Goal: Communication & Community: Answer question/provide support

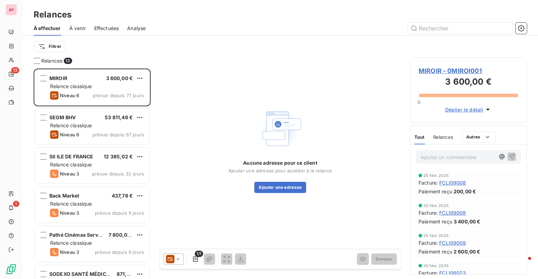
scroll to position [206, 111]
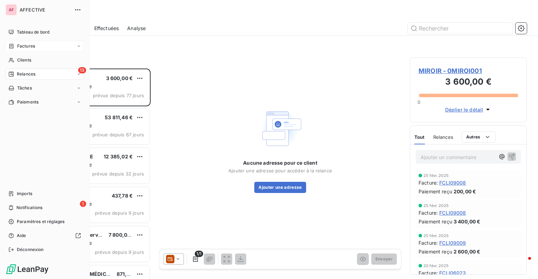
click at [33, 45] on span "Factures" at bounding box center [26, 46] width 18 height 6
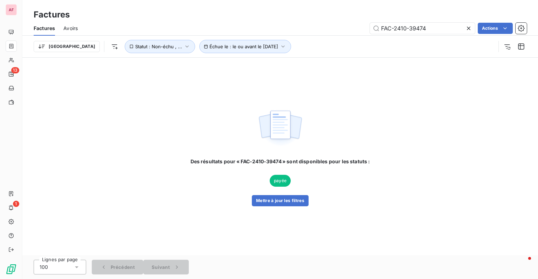
click at [467, 30] on icon at bounding box center [468, 28] width 7 height 7
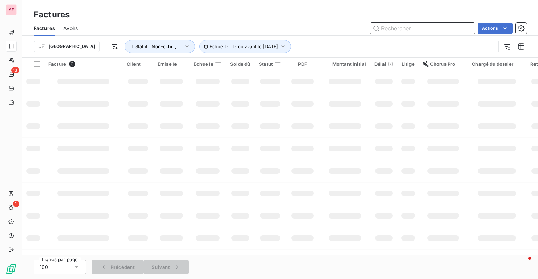
click at [419, 30] on input "text" at bounding box center [422, 28] width 105 height 11
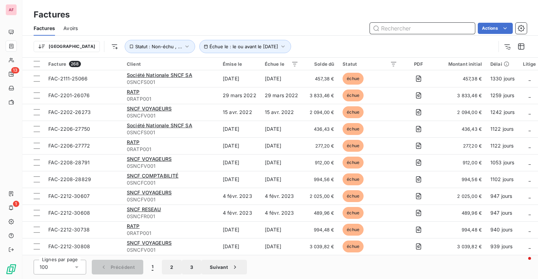
paste input "FCLI11892"
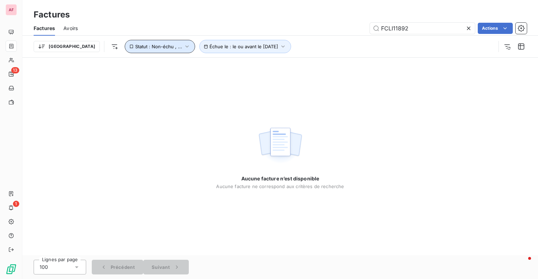
click at [125, 49] on button "Statut : Non-échu , ..." at bounding box center [160, 46] width 70 height 13
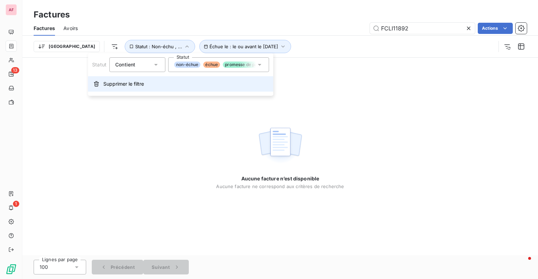
click at [139, 82] on span "Supprimer le filtre" at bounding box center [123, 84] width 41 height 7
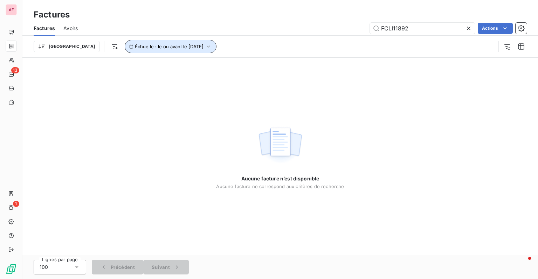
click at [173, 46] on span "Échue le : le ou avant le [DATE]" at bounding box center [169, 47] width 69 height 6
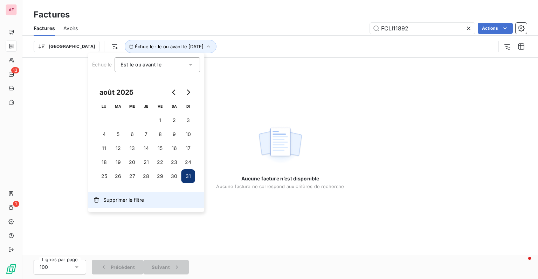
click at [122, 198] on span "Supprimer le filtre" at bounding box center [123, 200] width 41 height 7
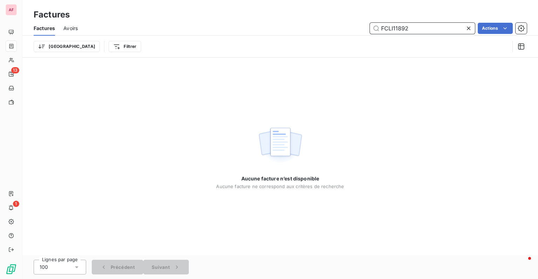
click at [390, 28] on input "FCLI11892" at bounding box center [422, 28] width 105 height 11
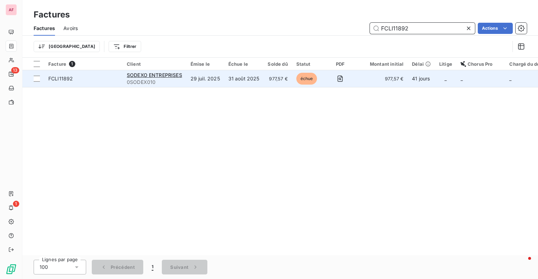
type input "FCLI11892"
click at [110, 80] on span "FCLI11892" at bounding box center [83, 78] width 70 height 7
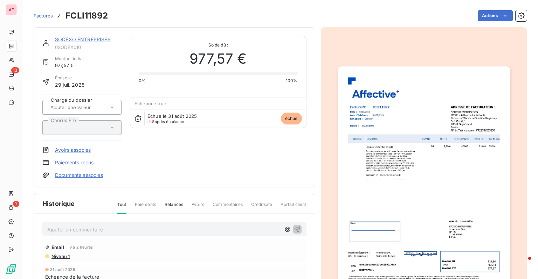
click at [84, 39] on link "SODEXO ENTREPRISES" at bounding box center [83, 39] width 56 height 6
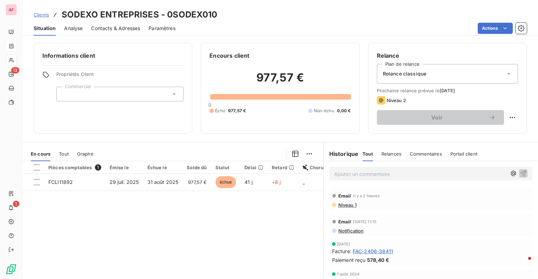
click at [106, 29] on span "Contacts & Adresses" at bounding box center [115, 28] width 49 height 7
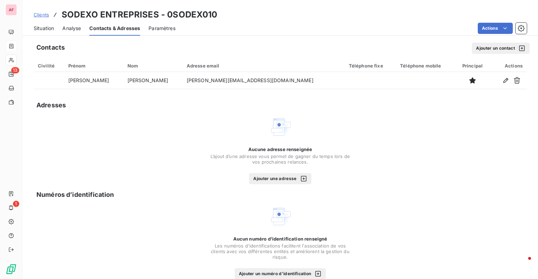
click at [495, 47] on button "Ajouter un contact" at bounding box center [501, 48] width 58 height 11
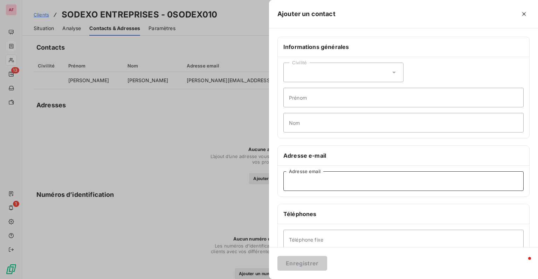
click at [351, 187] on input "Adresse email" at bounding box center [403, 182] width 240 height 20
paste input "FCLI11892"
type input "FCLI11892"
click at [351, 187] on input "FCLI11892" at bounding box center [403, 182] width 240 height 20
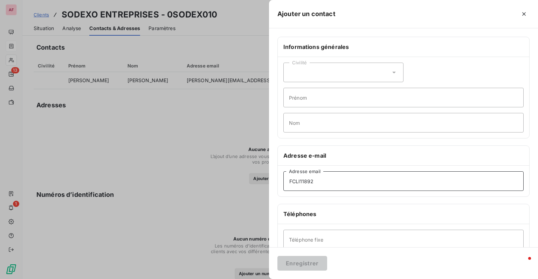
click at [351, 187] on input "FCLI11892" at bounding box center [403, 182] width 240 height 20
paste input "[PERSON_NAME][EMAIL_ADDRESS][DATE][DOMAIN_NAME]"
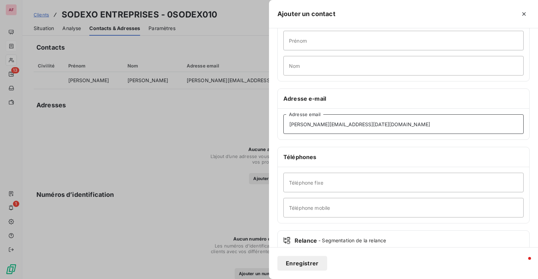
scroll to position [99, 0]
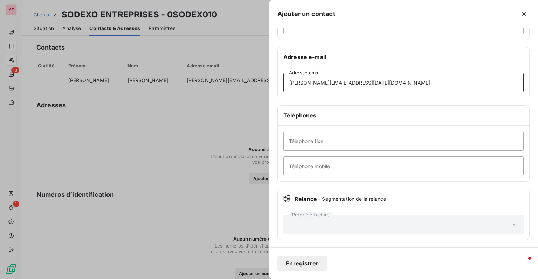
type input "[PERSON_NAME][EMAIL_ADDRESS][DATE][DOMAIN_NAME]"
click at [293, 266] on button "Enregistrer" at bounding box center [302, 263] width 50 height 15
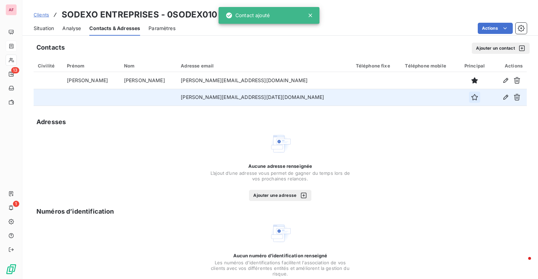
click at [471, 97] on icon "button" at bounding box center [474, 97] width 7 height 7
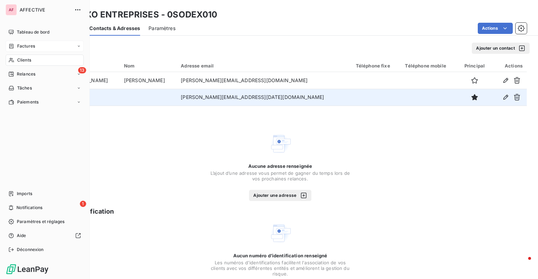
click at [21, 48] on span "Factures" at bounding box center [26, 46] width 18 height 6
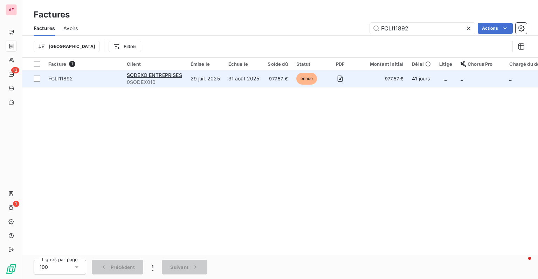
click at [99, 79] on span "FCLI11892" at bounding box center [83, 78] width 70 height 7
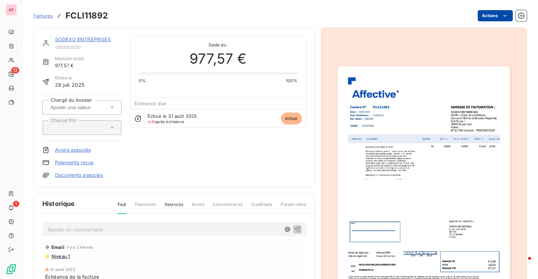
click at [486, 11] on html "AF 13 1 Factures FCLI11892 Actions SODEXO ENTREPRISES 0SODEX010 Montant initial…" at bounding box center [269, 139] width 538 height 279
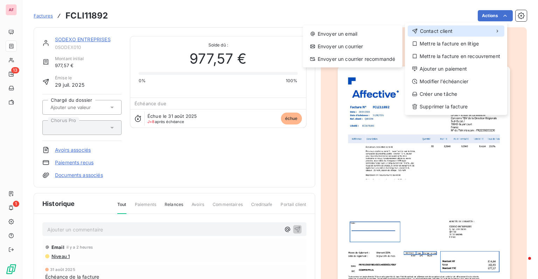
click at [444, 33] on span "Contact client" at bounding box center [436, 31] width 33 height 7
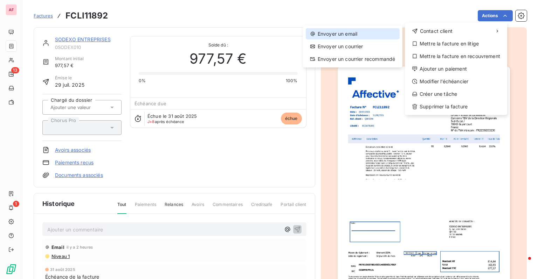
click at [342, 34] on div "Envoyer un email" at bounding box center [353, 33] width 94 height 11
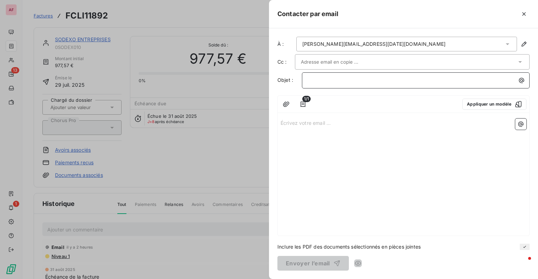
click at [343, 82] on p "﻿" at bounding box center [417, 80] width 219 height 8
click at [491, 102] on button "Appliquer un modèle" at bounding box center [494, 104] width 64 height 11
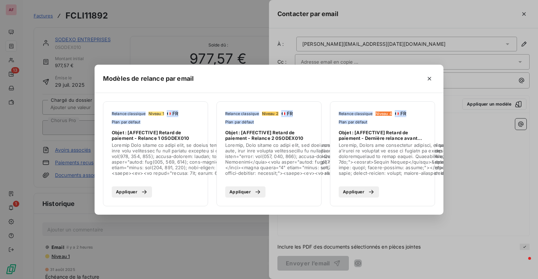
click at [238, 193] on button "Appliquer" at bounding box center [245, 192] width 40 height 11
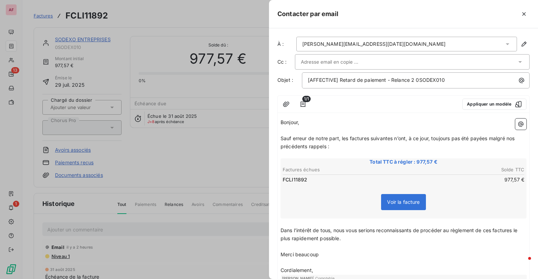
scroll to position [55, 0]
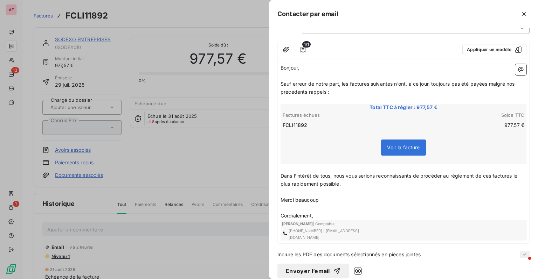
drag, startPoint x: 324, startPoint y: 260, endPoint x: 322, endPoint y: 216, distance: 43.8
click at [322, 216] on div "À : [PERSON_NAME][EMAIL_ADDRESS][DATE][DOMAIN_NAME] Cc : Objet : [AFFECTIVE] Re…" at bounding box center [403, 153] width 269 height 251
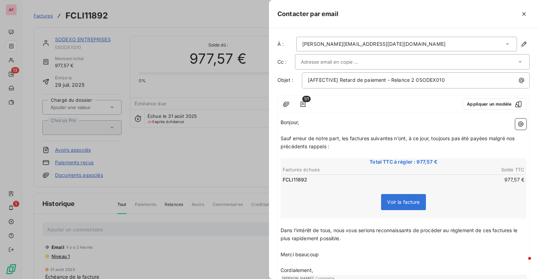
click at [320, 61] on input "text" at bounding box center [338, 62] width 75 height 11
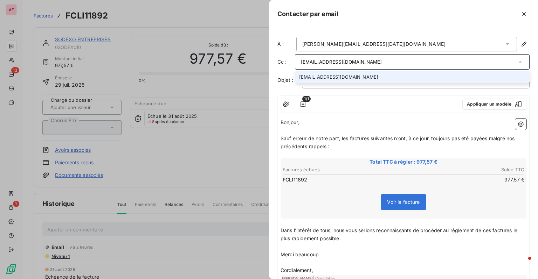
type input "[EMAIL_ADDRESS][DOMAIN_NAME]"
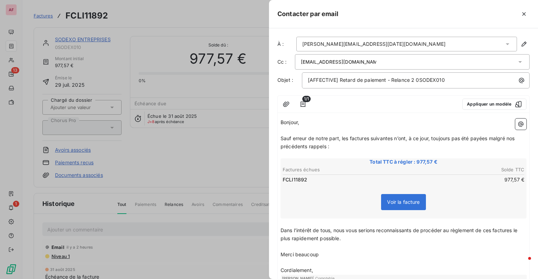
click at [394, 107] on div at bounding box center [385, 104] width 143 height 11
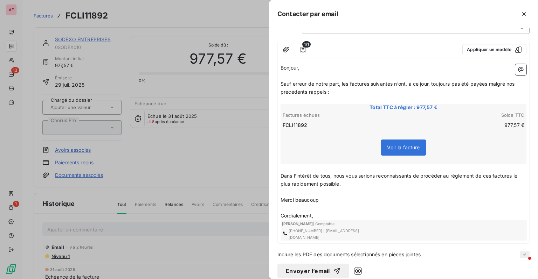
click at [312, 264] on button "Envoyer l’email" at bounding box center [312, 271] width 71 height 15
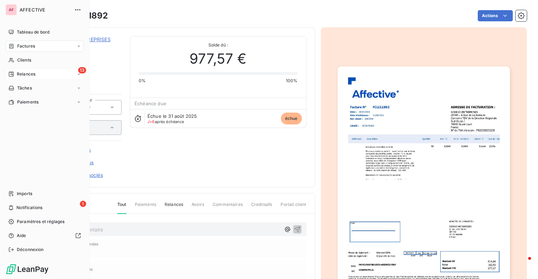
click at [16, 75] on div "Relances" at bounding box center [21, 74] width 27 height 6
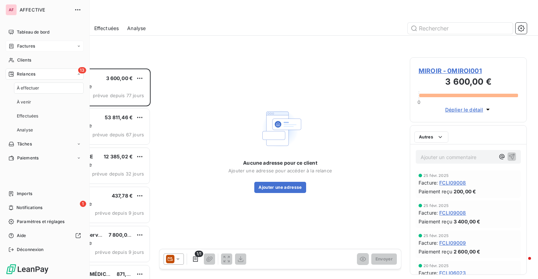
scroll to position [206, 111]
click at [27, 73] on span "Relances" at bounding box center [26, 74] width 19 height 6
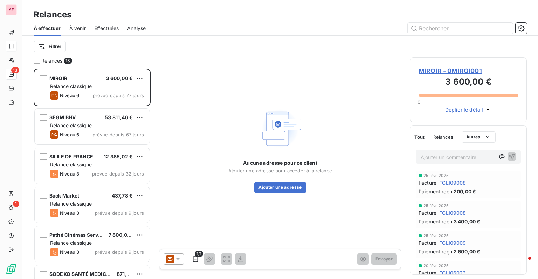
click at [211, 44] on div "Filtrer" at bounding box center [280, 46] width 493 height 13
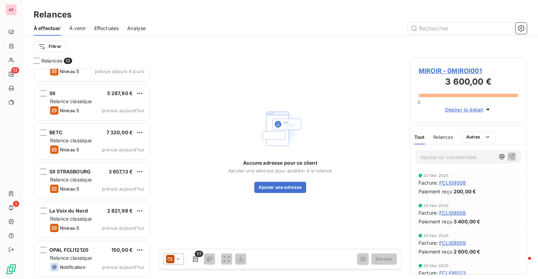
scroll to position [0, 0]
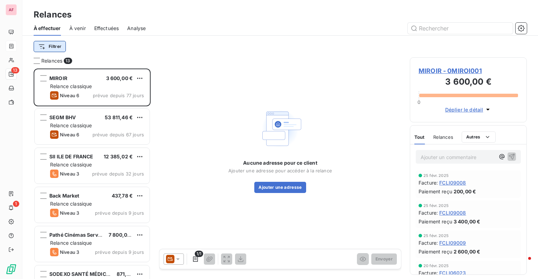
click at [54, 46] on html "AF 13 1 Relances À effectuer À venir Effectuées Analyse Filtrer Relances 13 MIR…" at bounding box center [269, 139] width 538 height 279
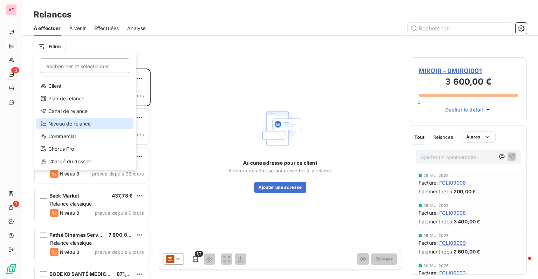
click at [91, 124] on div "Niveau de relance" at bounding box center [84, 123] width 97 height 11
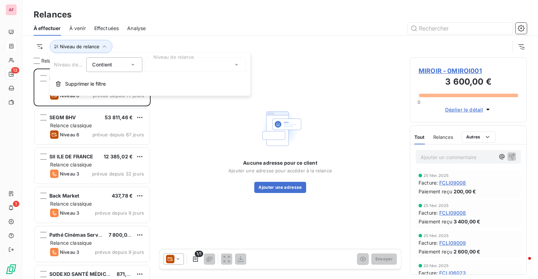
click at [178, 65] on div at bounding box center [195, 64] width 101 height 15
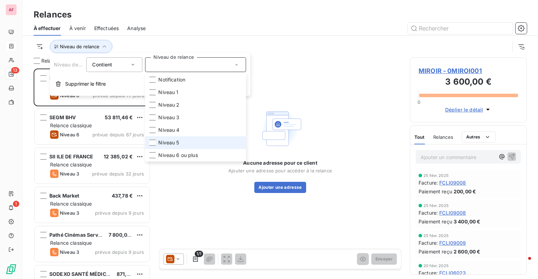
click at [179, 139] on li "Niveau 5" at bounding box center [195, 143] width 101 height 13
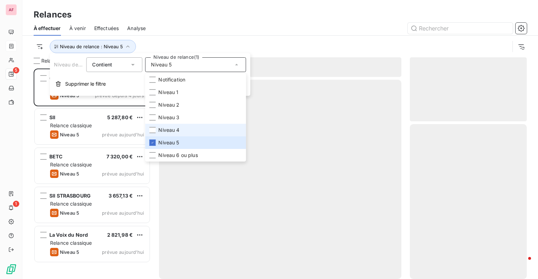
scroll to position [206, 111]
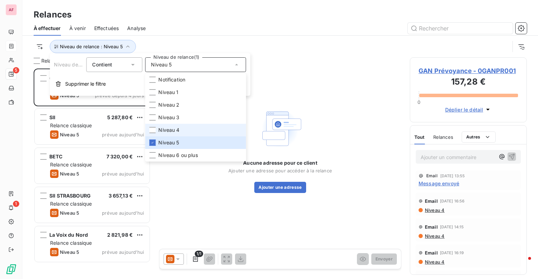
click at [175, 133] on span "Niveau 4" at bounding box center [168, 130] width 21 height 7
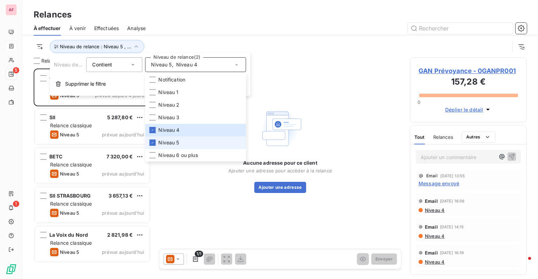
click at [181, 147] on li "Niveau 5" at bounding box center [195, 143] width 101 height 13
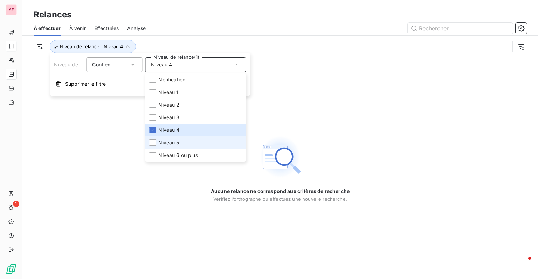
click at [189, 138] on li "Niveau 5" at bounding box center [195, 143] width 101 height 13
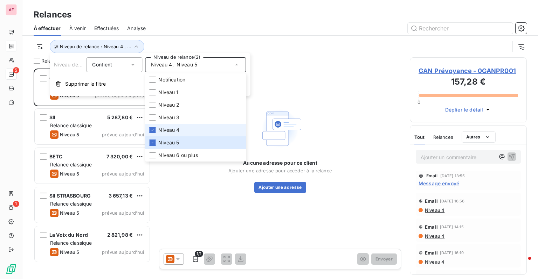
click at [177, 134] on li "Niveau 4" at bounding box center [195, 130] width 101 height 13
click at [228, 40] on div "Niveau de relance : Niveau 5" at bounding box center [280, 47] width 493 height 22
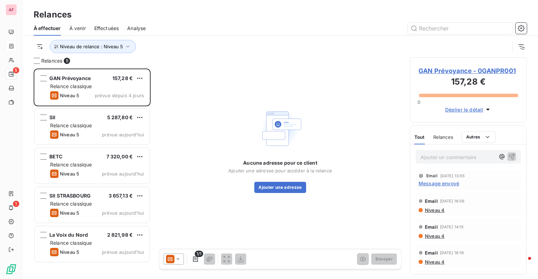
click at [438, 188] on div "Email [DATE] 13:55 Message envoyé" at bounding box center [468, 180] width 105 height 19
click at [434, 184] on span "Message envoyé" at bounding box center [439, 183] width 41 height 7
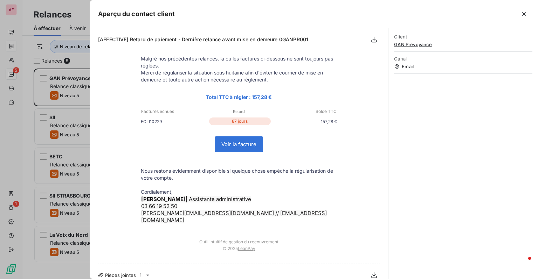
scroll to position [0, 0]
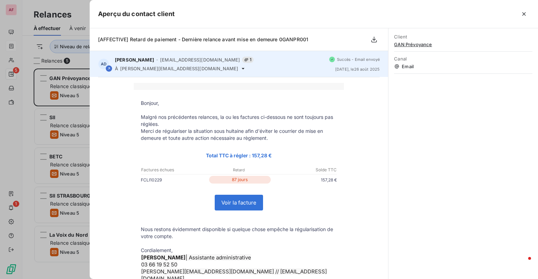
click at [151, 69] on span "[PERSON_NAME][EMAIL_ADDRESS][DOMAIN_NAME]" at bounding box center [179, 69] width 118 height 6
click at [242, 69] on icon at bounding box center [243, 68] width 3 height 1
copy div "[PERSON_NAME][EMAIL_ADDRESS][DOMAIN_NAME]"
drag, startPoint x: 119, startPoint y: 69, endPoint x: 193, endPoint y: 72, distance: 74.0
click at [193, 72] on div "AD [PERSON_NAME] - [EMAIL_ADDRESS][DOMAIN_NAME] 1 À [DOMAIN_NAME][EMAIL_ADDRESS…" at bounding box center [239, 64] width 298 height 26
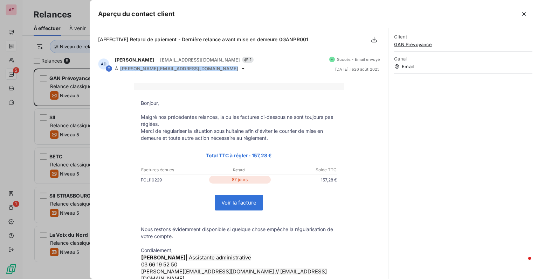
drag, startPoint x: 137, startPoint y: 179, endPoint x: 166, endPoint y: 180, distance: 29.8
click at [166, 180] on td "FCLI10229 87 jours 157,28 €" at bounding box center [239, 181] width 210 height 11
copy td "FCLI10229"
